Goal: Use online tool/utility: Utilize a website feature to perform a specific function

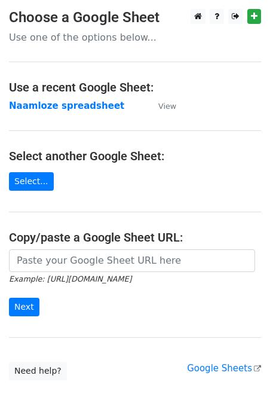
click at [43, 261] on input "url" at bounding box center [132, 260] width 246 height 23
type input "[URL][DOMAIN_NAME]"
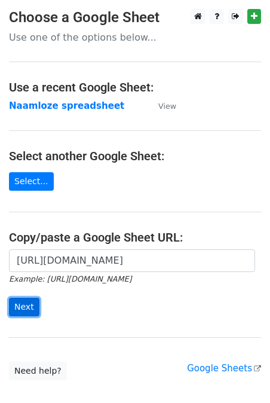
click at [14, 298] on input "Next" at bounding box center [24, 306] width 30 height 19
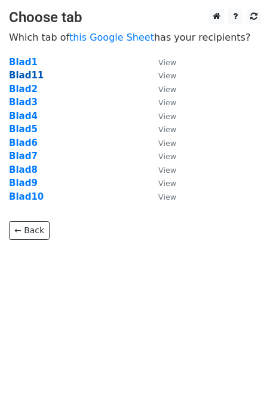
click at [32, 76] on strong "Blad11" at bounding box center [26, 75] width 35 height 11
